Goal: Complete application form

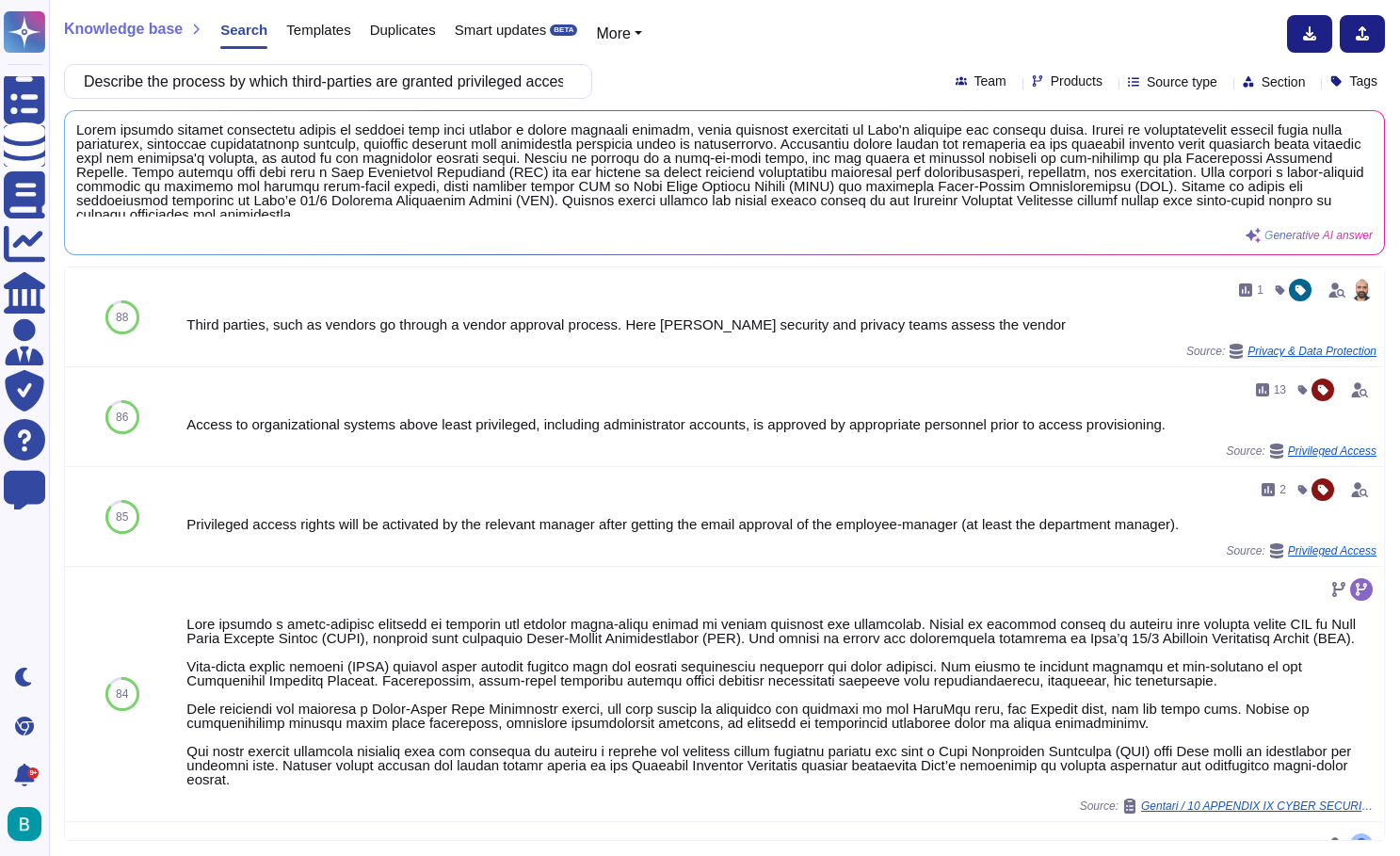
scroll to position [245, 0]
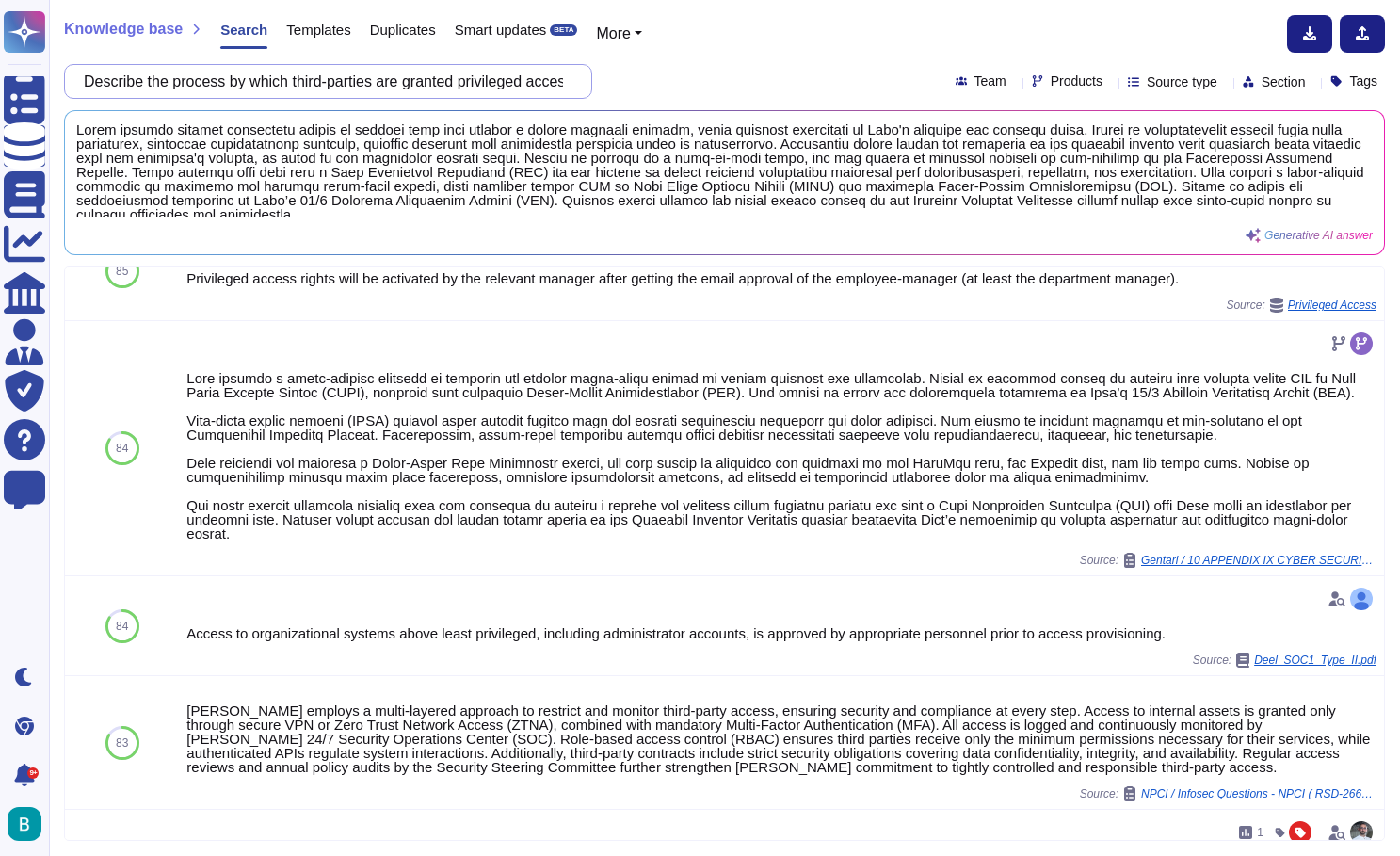
click at [411, 79] on input "Describe the process by which third-parties are granted privileged access to co…" at bounding box center [324, 81] width 498 height 33
paste input "How many years has your firm been providing same/similar services?"
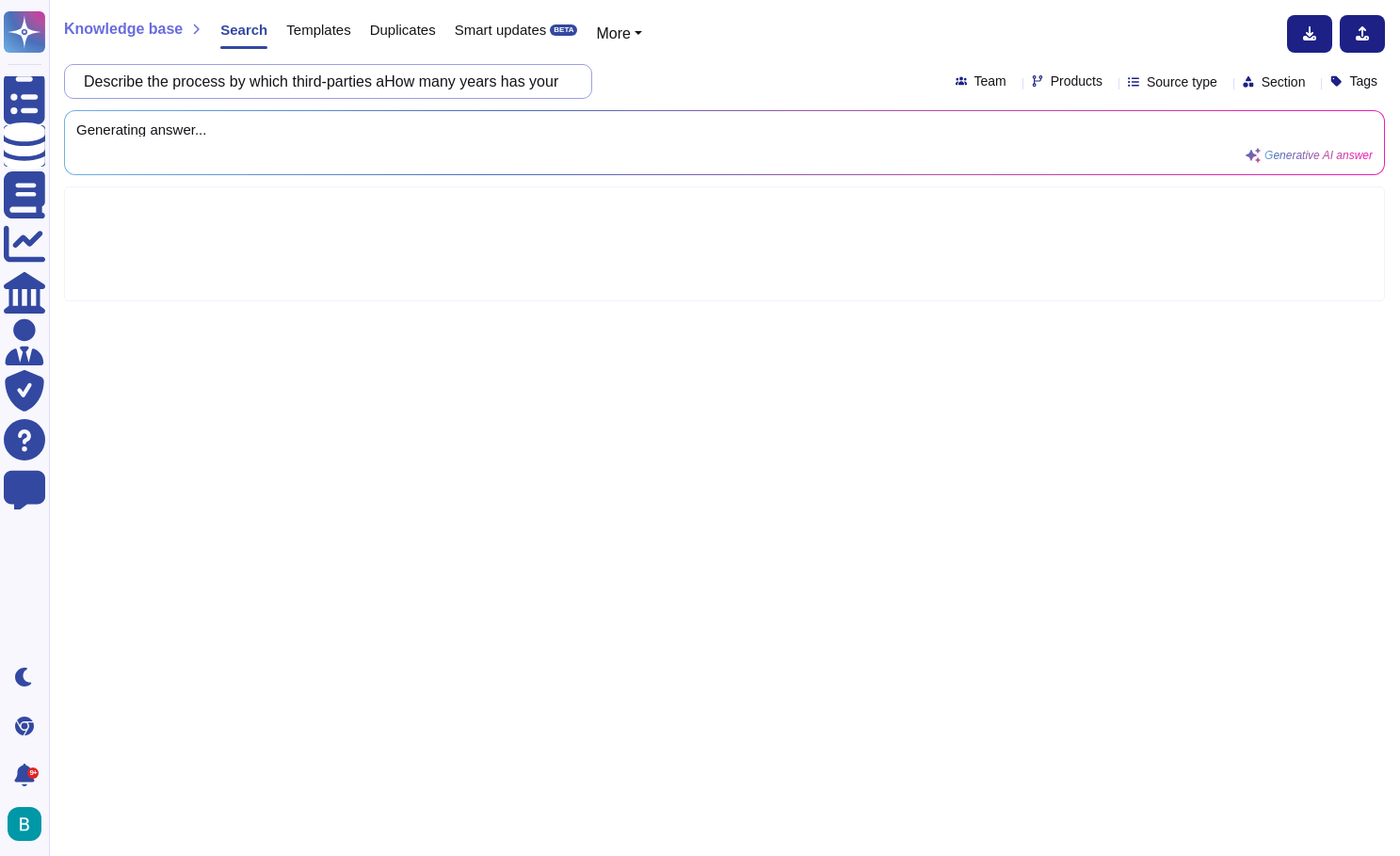
scroll to position [0, 0]
click at [411, 79] on input "Describe the process by which third-parties aHow many years has your firm been …" at bounding box center [324, 81] width 498 height 33
paste input "How many years has your firm been providing same/similar services?"
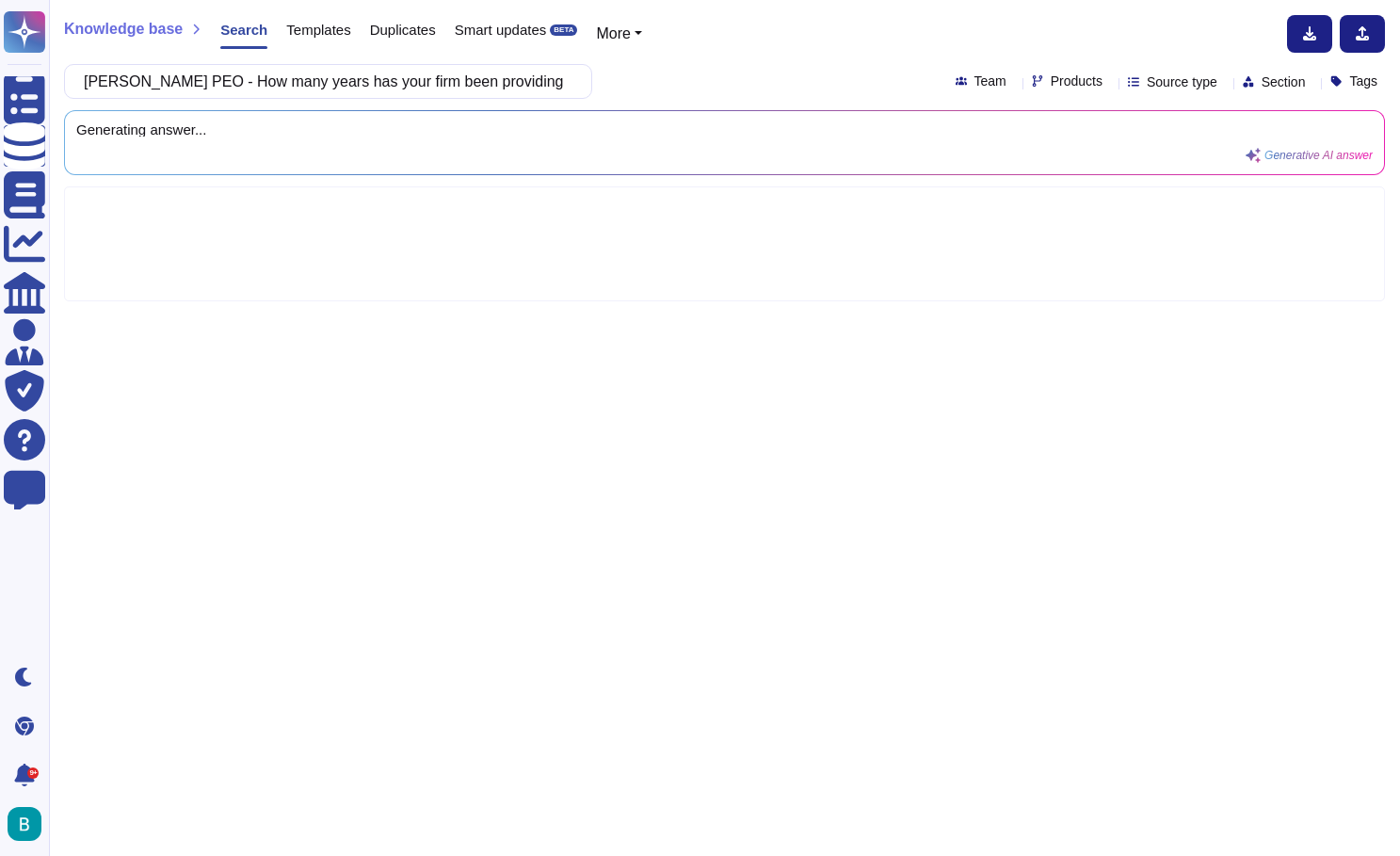
type input "[PERSON_NAME] PEO - How many years has your firm been providing same/similar se…"
click at [660, 85] on div "[PERSON_NAME] PEO - How many years has your firm been providing same/similar se…" at bounding box center [725, 81] width 1321 height 35
click at [505, 82] on input "[PERSON_NAME] PEO - How many years has your firm been providing same/similar se…" at bounding box center [324, 81] width 498 height 33
